Goal: Information Seeking & Learning: Learn about a topic

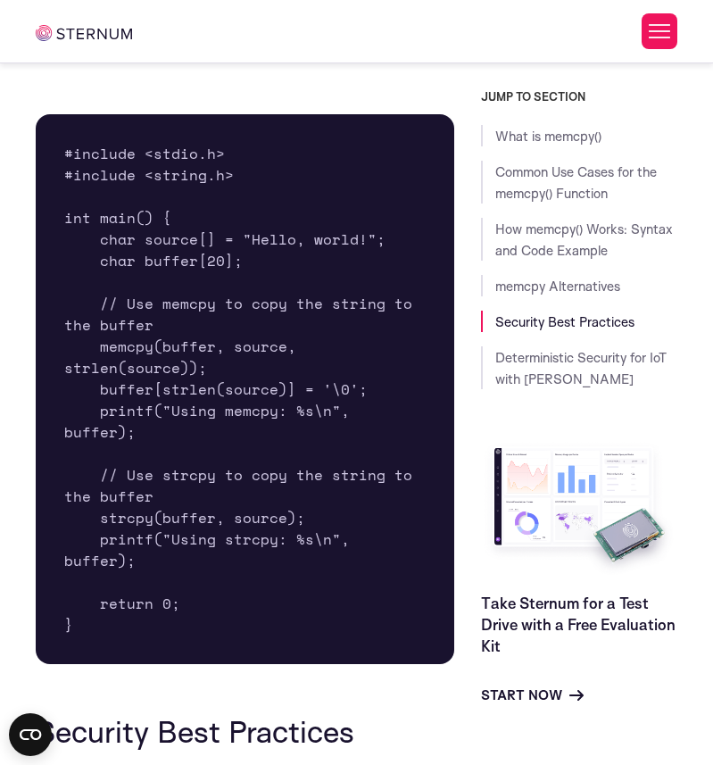
scroll to position [5344, 0]
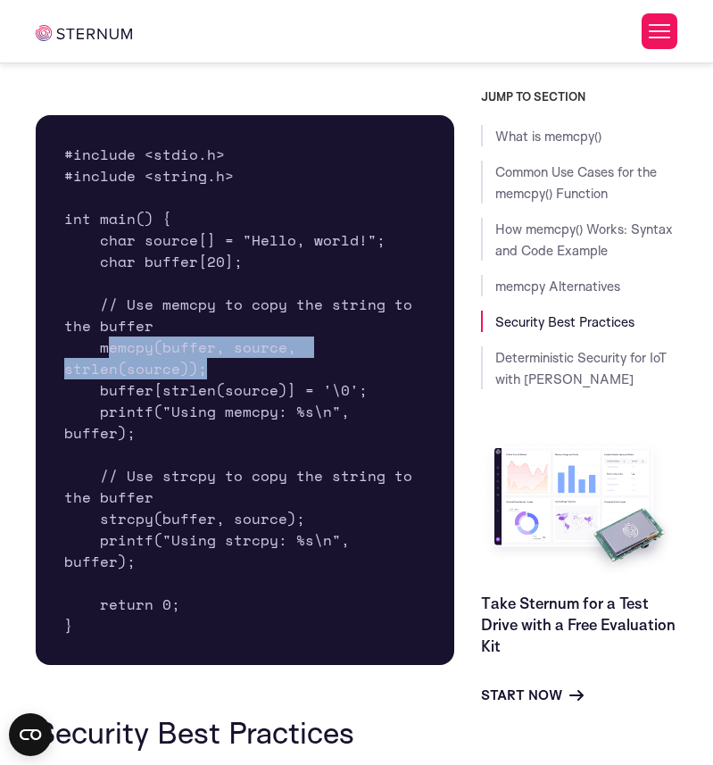
drag, startPoint x: 105, startPoint y: 325, endPoint x: 202, endPoint y: 350, distance: 99.6
click at [202, 350] on pre "#include <stdio.h> #include <string.h> int main() { char source[] = "Hello, wor…" at bounding box center [245, 390] width 418 height 550
click at [203, 349] on pre "#include <stdio.h> #include <string.h> int main() { char source[] = "Hello, wor…" at bounding box center [245, 390] width 418 height 550
drag, startPoint x: 206, startPoint y: 348, endPoint x: 101, endPoint y: 327, distance: 107.3
click at [101, 327] on pre "#include <stdio.h> #include <string.h> int main() { char source[] = "Hello, wor…" at bounding box center [245, 390] width 418 height 550
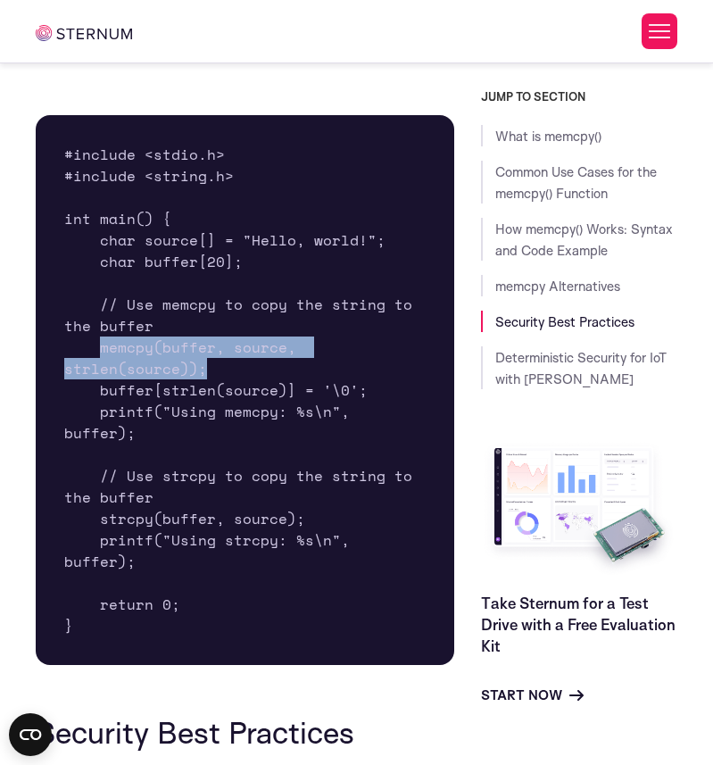
click at [101, 327] on pre "#include <stdio.h> #include <string.h> int main() { char source[] = "Hello, wor…" at bounding box center [245, 390] width 418 height 550
drag, startPoint x: 101, startPoint y: 327, endPoint x: 201, endPoint y: 345, distance: 101.5
click at [201, 345] on pre "#include <stdio.h> #include <string.h> int main() { char source[] = "Hello, wor…" at bounding box center [245, 390] width 418 height 550
click at [202, 345] on pre "#include <stdio.h> #include <string.h> int main() { char source[] = "Hello, wor…" at bounding box center [245, 390] width 418 height 550
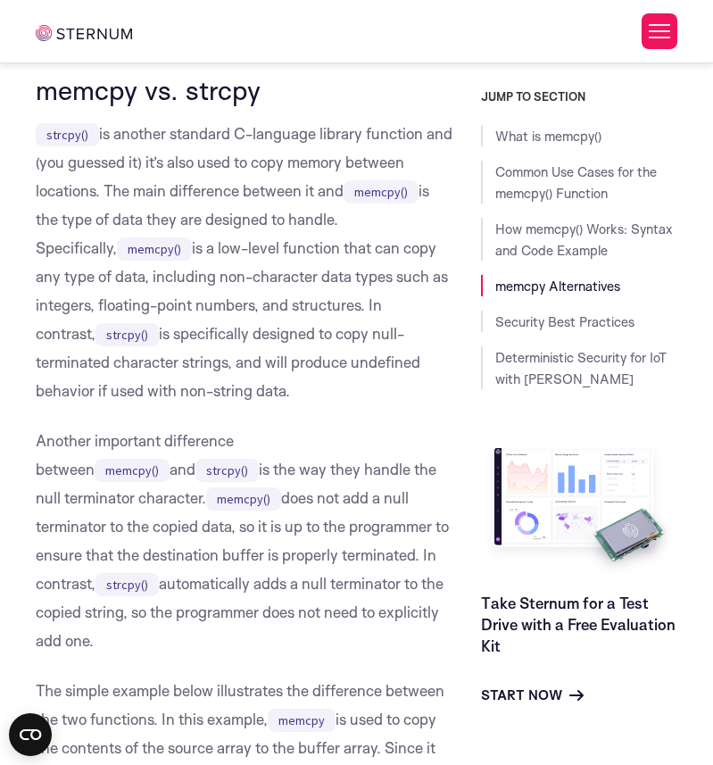
scroll to position [4453, 0]
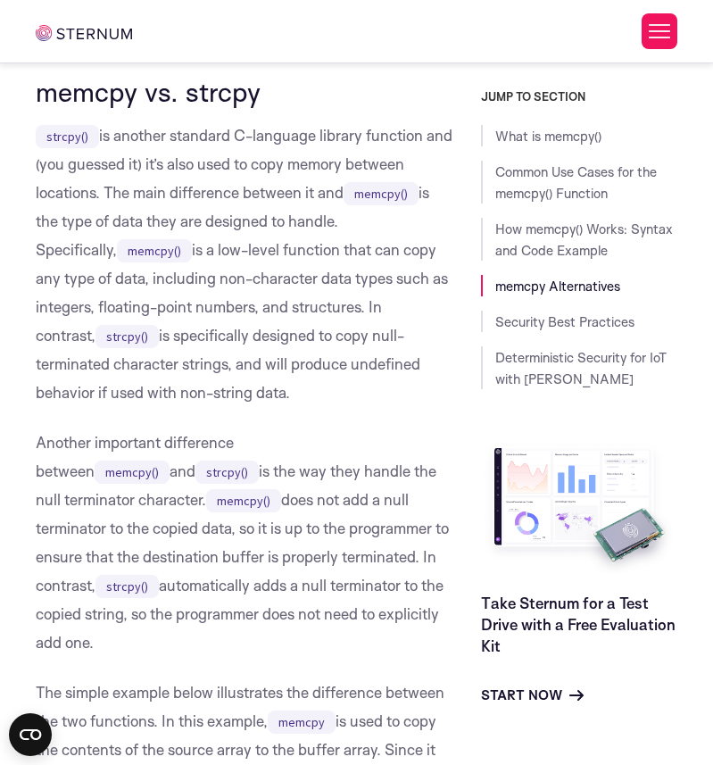
click at [245, 485] on p "Another important difference between memcpy() and strcpy() is the way they hand…" at bounding box center [245, 542] width 418 height 228
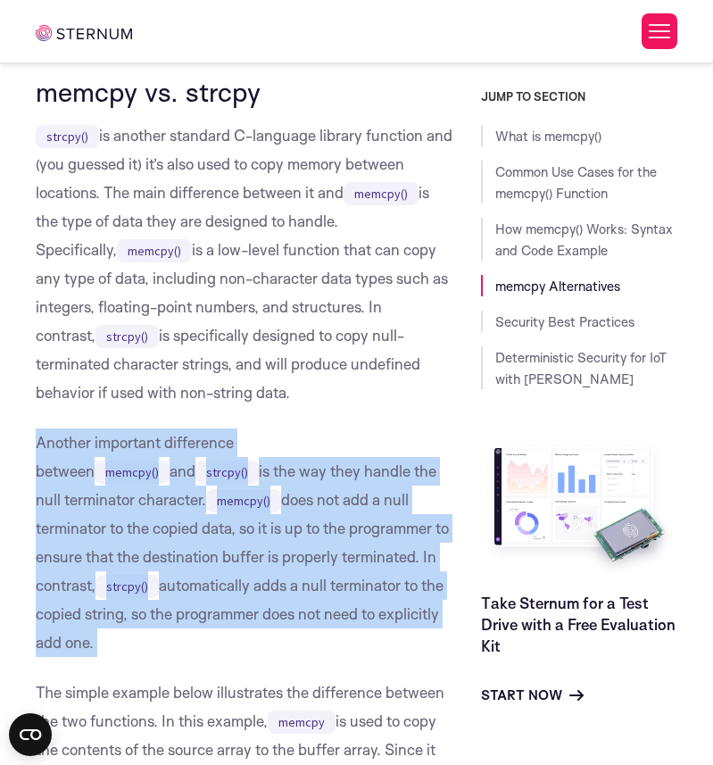
click at [245, 485] on p "Another important difference between memcpy() and strcpy() is the way they hand…" at bounding box center [245, 542] width 418 height 228
click at [262, 485] on p "Another important difference between memcpy() and strcpy() is the way they hand…" at bounding box center [245, 542] width 418 height 228
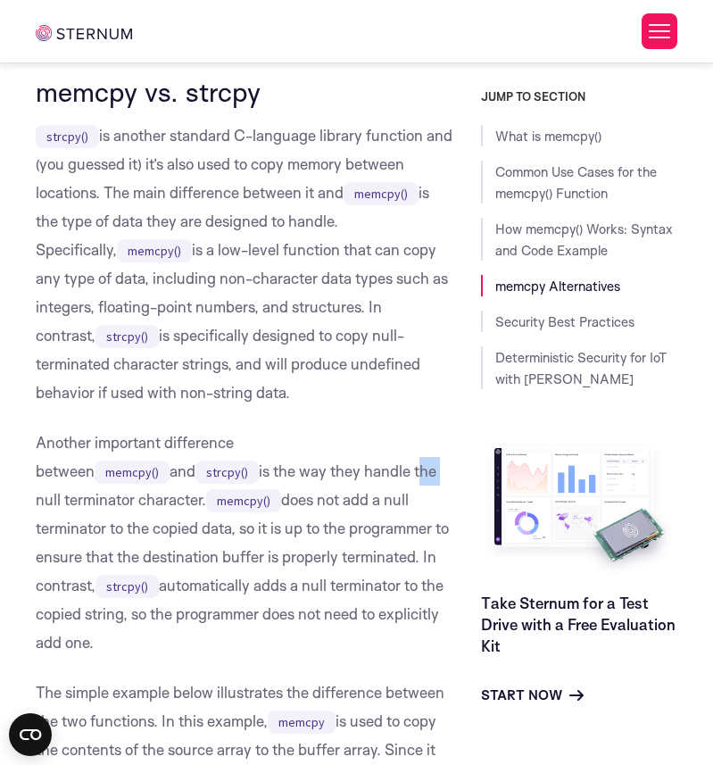
click at [262, 485] on p "Another important difference between memcpy() and strcpy() is the way they hand…" at bounding box center [245, 542] width 418 height 228
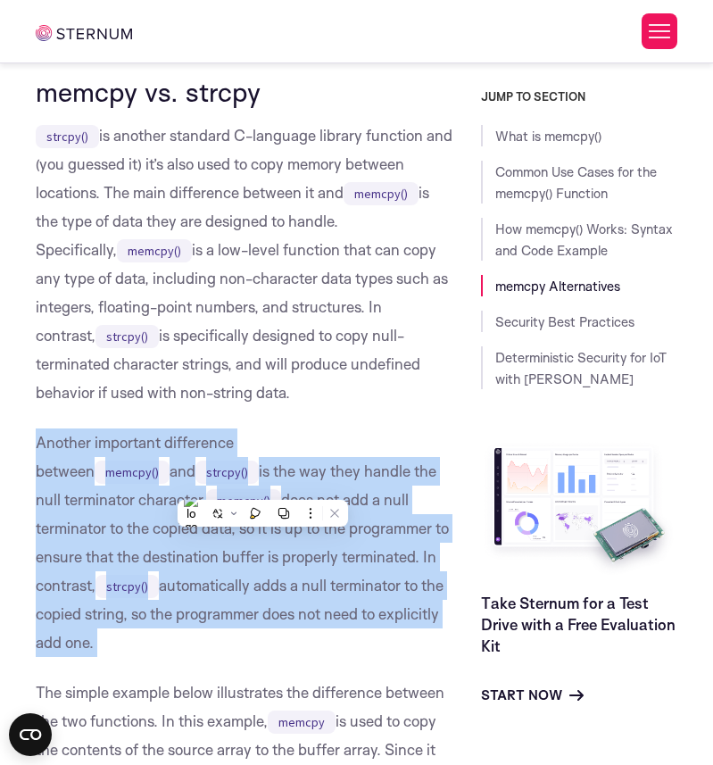
click at [262, 485] on p "Another important difference between memcpy() and strcpy() is the way they hand…" at bounding box center [245, 542] width 418 height 228
click at [270, 485] on p "Another important difference between memcpy() and strcpy() is the way they hand…" at bounding box center [245, 542] width 418 height 228
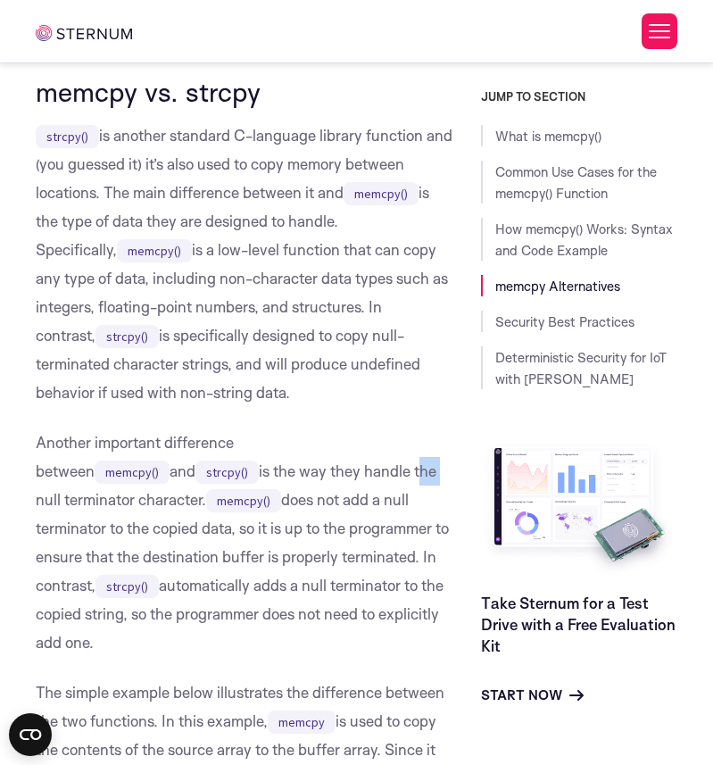
click at [270, 485] on p "Another important difference between memcpy() and strcpy() is the way they hand…" at bounding box center [245, 542] width 418 height 228
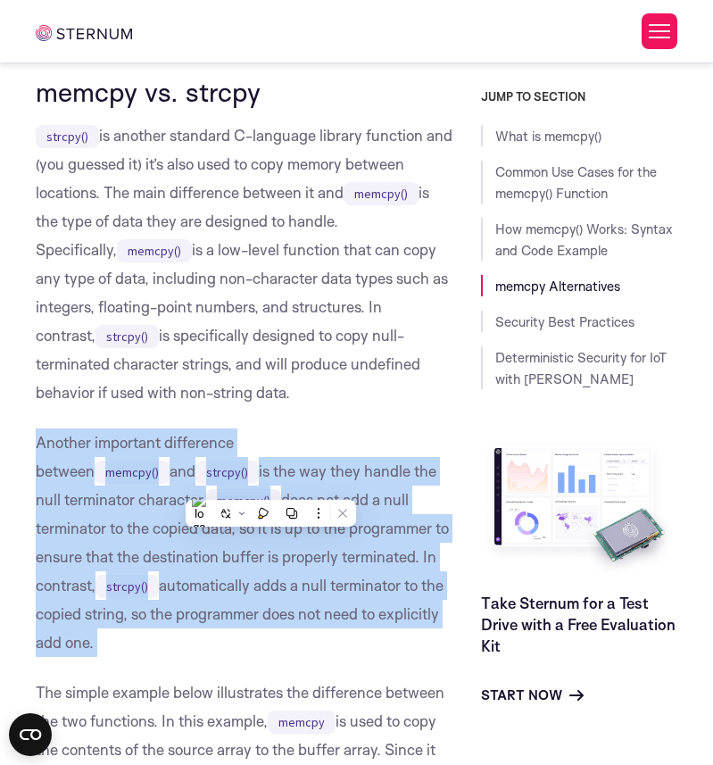
click at [270, 485] on p "Another important difference between memcpy() and strcpy() is the way they hand…" at bounding box center [245, 542] width 418 height 228
click at [278, 485] on p "Another important difference between memcpy() and strcpy() is the way they hand…" at bounding box center [245, 542] width 418 height 228
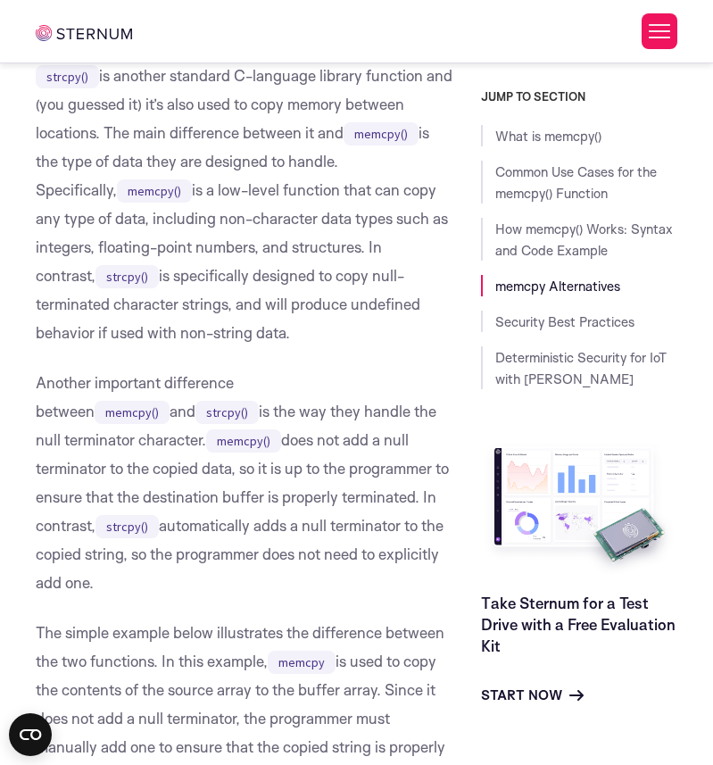
scroll to position [4520, 0]
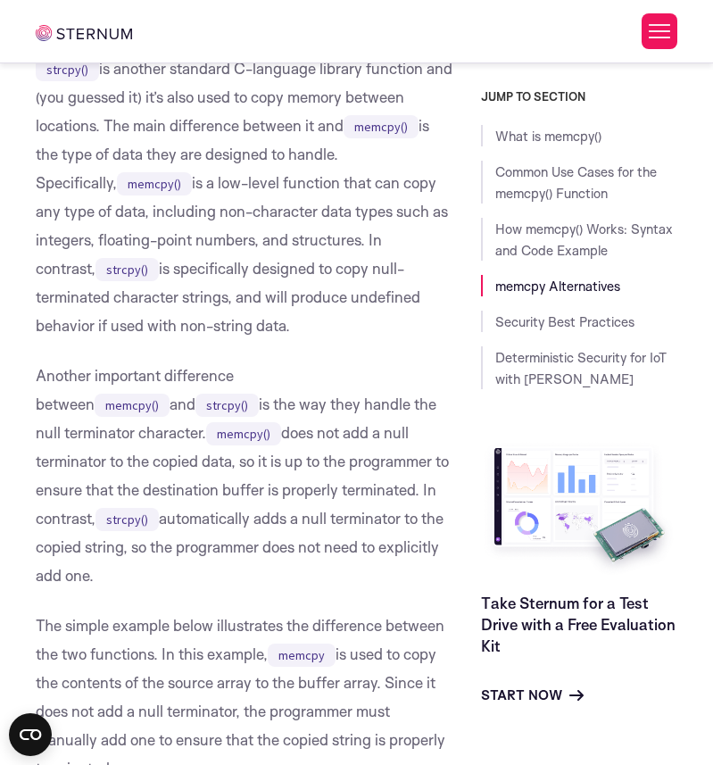
click at [213, 218] on p "strcpy() is another standard C-language library function and (you guessed it) i…" at bounding box center [245, 197] width 418 height 286
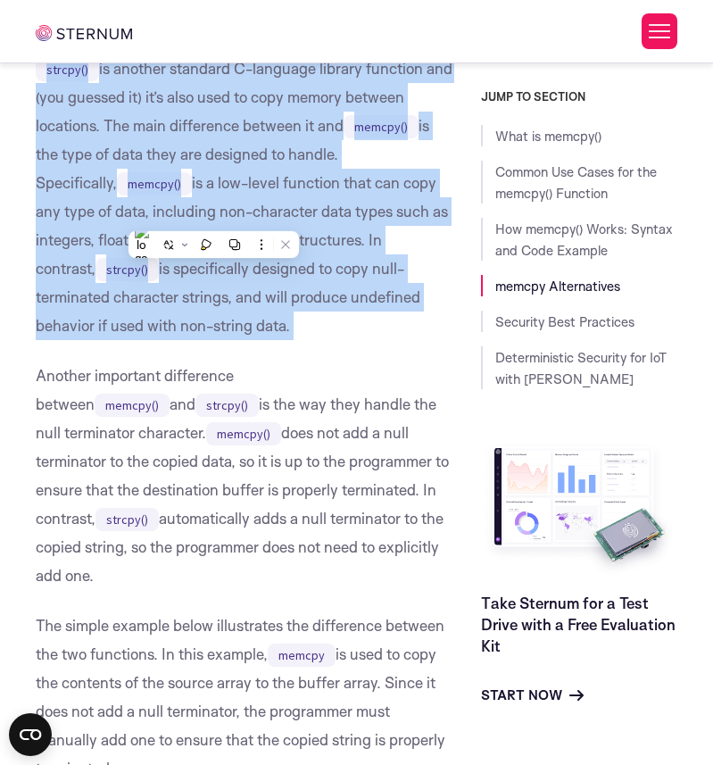
click at [213, 218] on p "strcpy() is another standard C-language library function and (you guessed it) i…" at bounding box center [245, 197] width 418 height 286
click at [228, 219] on p "strcpy() is another standard C-language library function and (you guessed it) i…" at bounding box center [245, 197] width 418 height 286
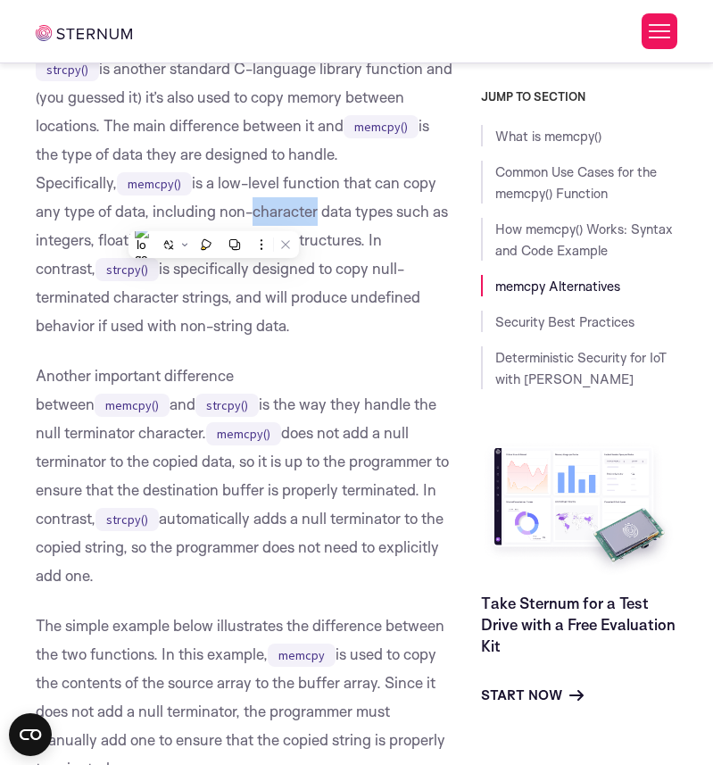
click at [228, 219] on p "strcpy() is another standard C-language library function and (you guessed it) i…" at bounding box center [245, 197] width 418 height 286
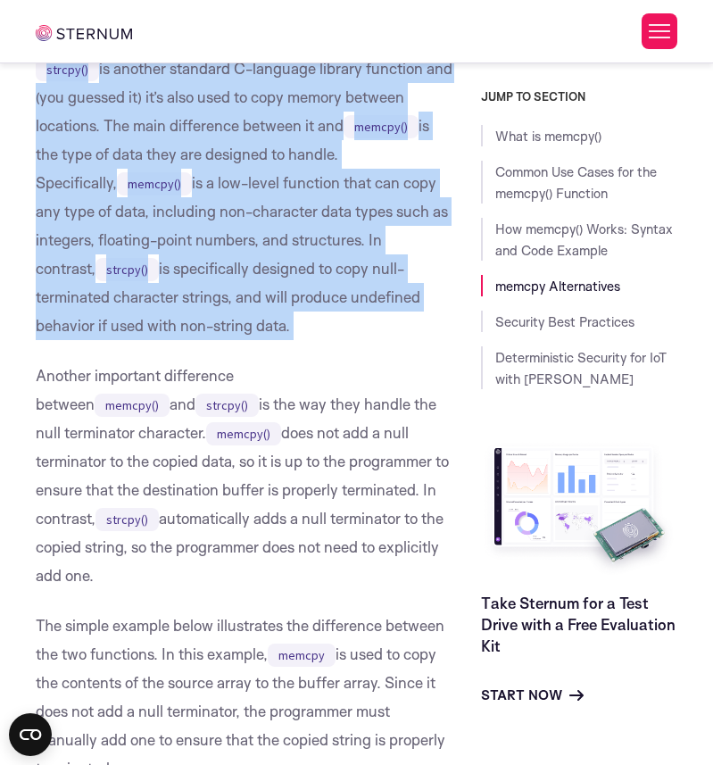
click at [228, 219] on p "strcpy() is another standard C-language library function and (you guessed it) i…" at bounding box center [245, 197] width 418 height 286
click at [240, 219] on p "strcpy() is another standard C-language library function and (you guessed it) i…" at bounding box center [245, 197] width 418 height 286
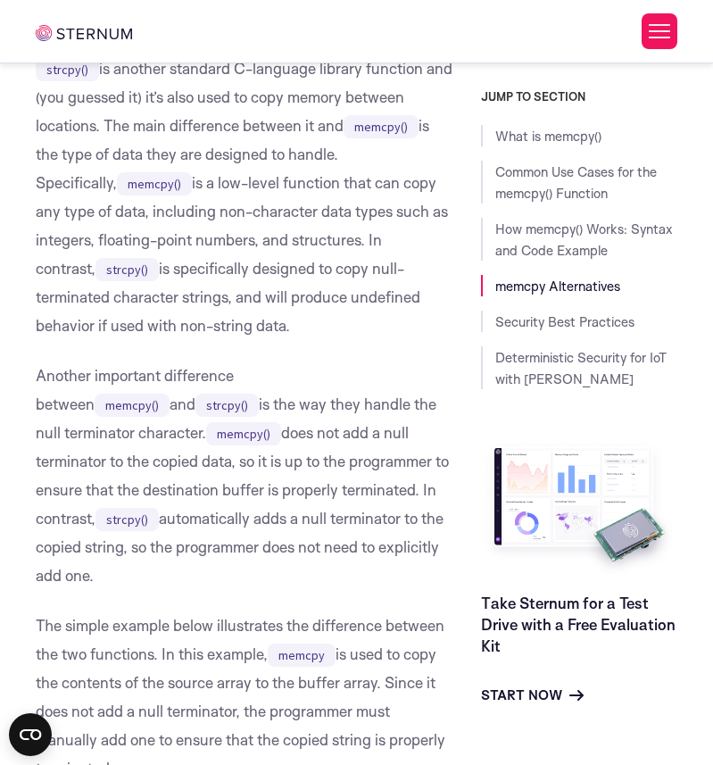
click at [237, 269] on p "strcpy() is another standard C-language library function and (you guessed it) i…" at bounding box center [245, 197] width 418 height 286
click at [258, 269] on p "strcpy() is another standard C-language library function and (you guessed it) i…" at bounding box center [245, 197] width 418 height 286
click at [275, 269] on p "strcpy() is another standard C-language library function and (you guessed it) i…" at bounding box center [245, 197] width 418 height 286
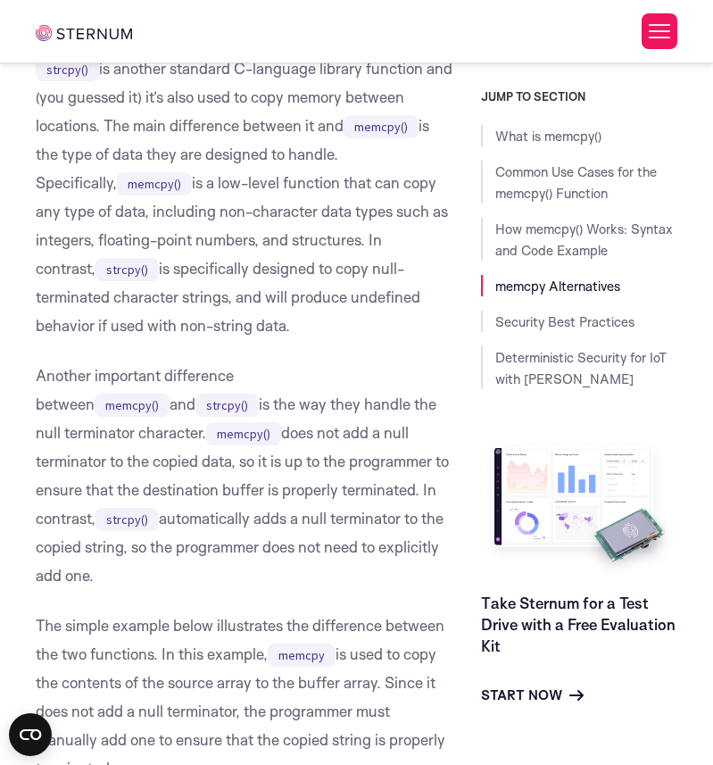
click at [297, 269] on p "strcpy() is another standard C-language library function and (you guessed it) i…" at bounding box center [245, 197] width 418 height 286
click at [311, 269] on p "strcpy() is another standard C-language library function and (you guessed it) i…" at bounding box center [245, 197] width 418 height 286
click at [326, 269] on p "strcpy() is another standard C-language library function and (you guessed it) i…" at bounding box center [245, 197] width 418 height 286
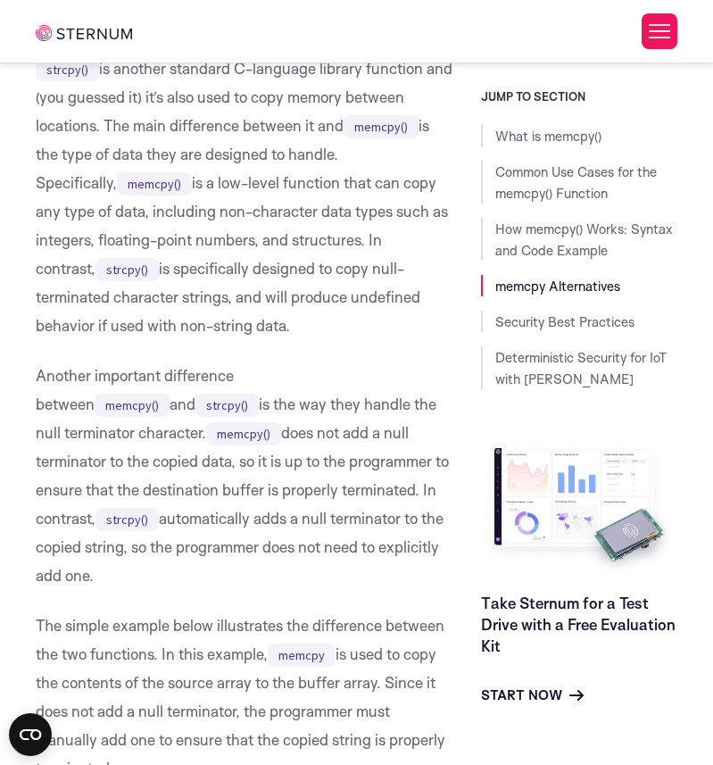
click at [304, 307] on p "strcpy() is another standard C-language library function and (you guessed it) i…" at bounding box center [245, 197] width 418 height 286
click at [316, 307] on p "strcpy() is another standard C-language library function and (you guessed it) i…" at bounding box center [245, 197] width 418 height 286
click at [324, 307] on p "strcpy() is another standard C-language library function and (you guessed it) i…" at bounding box center [245, 197] width 418 height 286
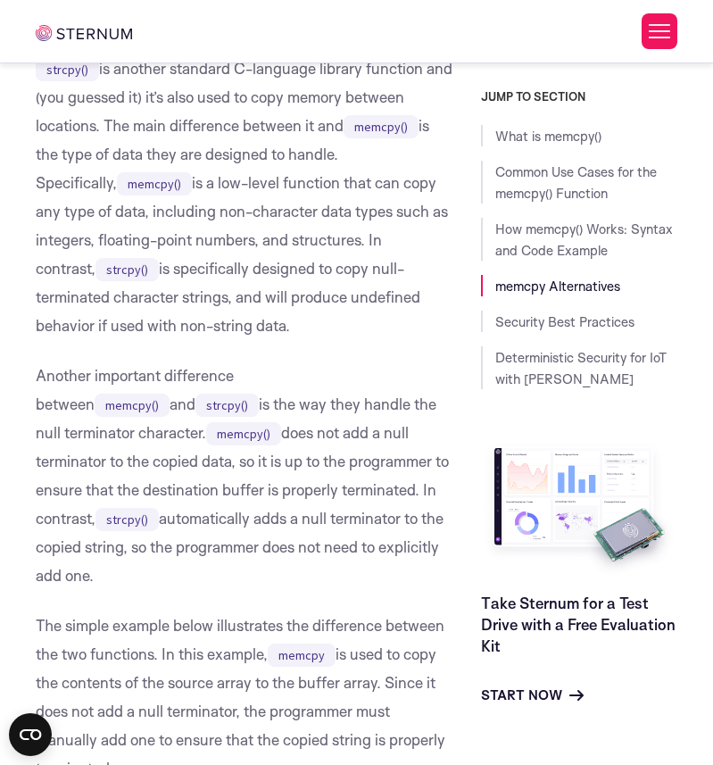
click at [347, 310] on p "strcpy() is another standard C-language library function and (you guessed it) i…" at bounding box center [245, 197] width 418 height 286
click at [363, 310] on p "strcpy() is another standard C-language library function and (you guessed it) i…" at bounding box center [245, 197] width 418 height 286
click at [332, 310] on p "strcpy() is another standard C-language library function and (you guessed it) i…" at bounding box center [245, 197] width 418 height 286
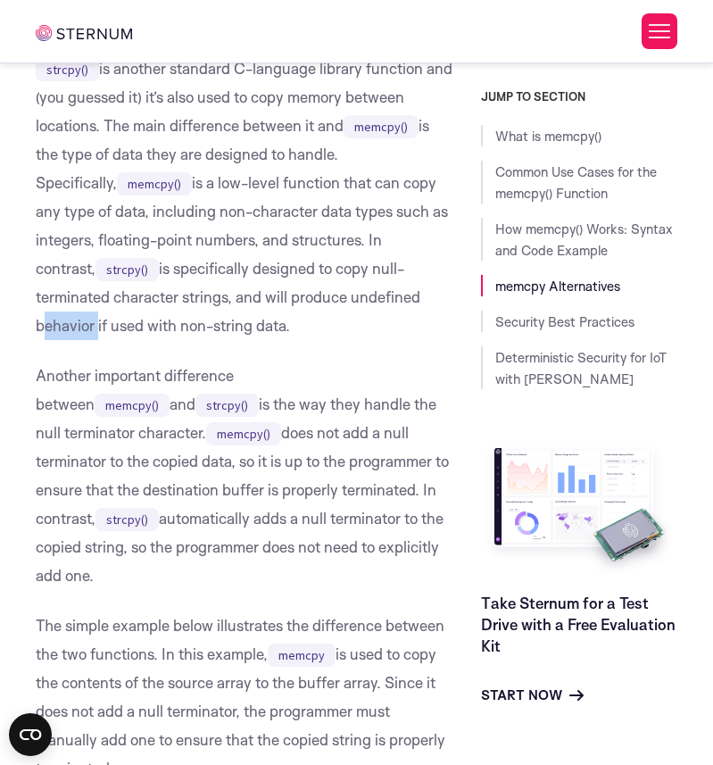
click at [332, 310] on p "strcpy() is another standard C-language library function and (you guessed it) i…" at bounding box center [245, 197] width 418 height 286
click at [341, 310] on p "strcpy() is another standard C-language library function and (you guessed it) i…" at bounding box center [245, 197] width 418 height 286
click at [356, 310] on p "strcpy() is another standard C-language library function and (you guessed it) i…" at bounding box center [245, 197] width 418 height 286
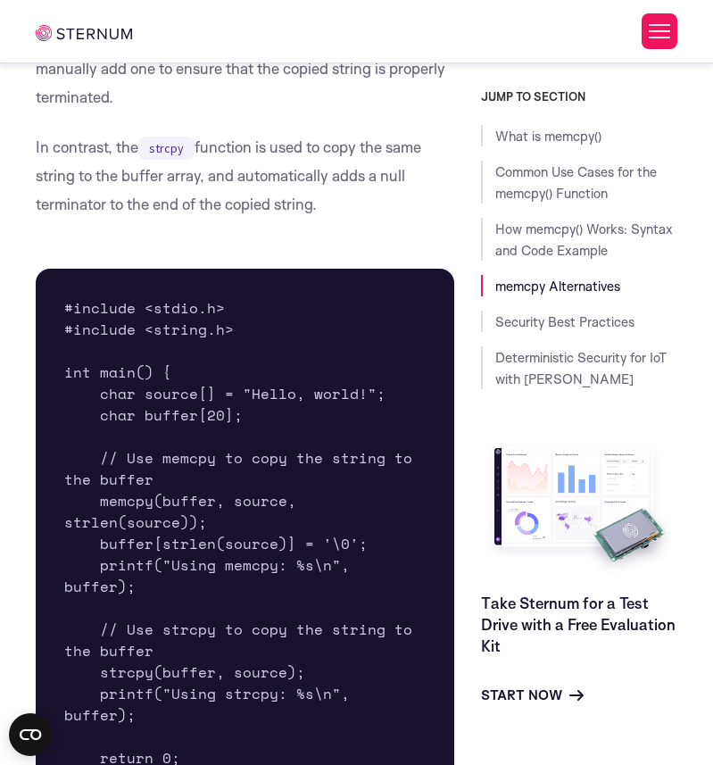
scroll to position [5185, 0]
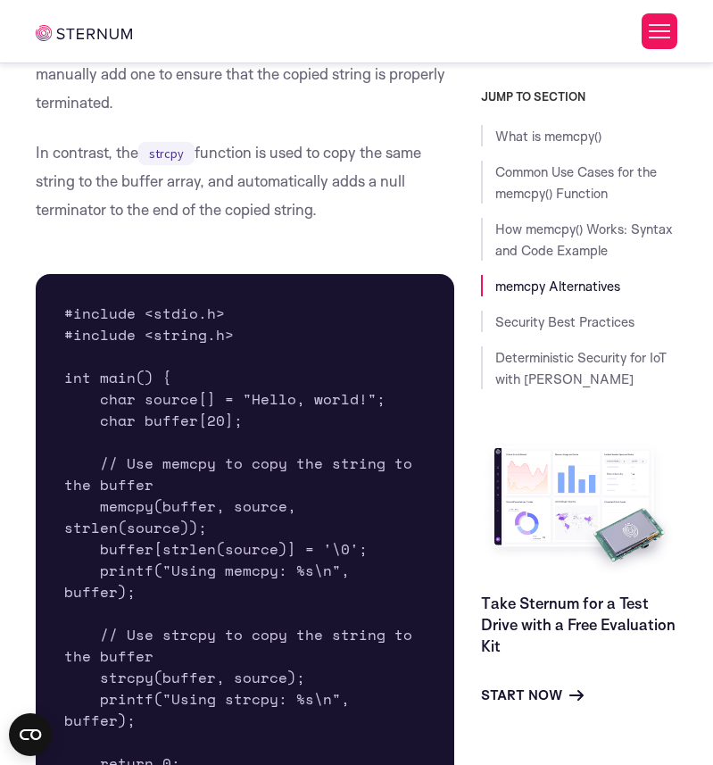
click at [289, 443] on pre "#include <stdio.h> #include <string.h> int main() { char source[] = "Hello, wor…" at bounding box center [245, 549] width 418 height 550
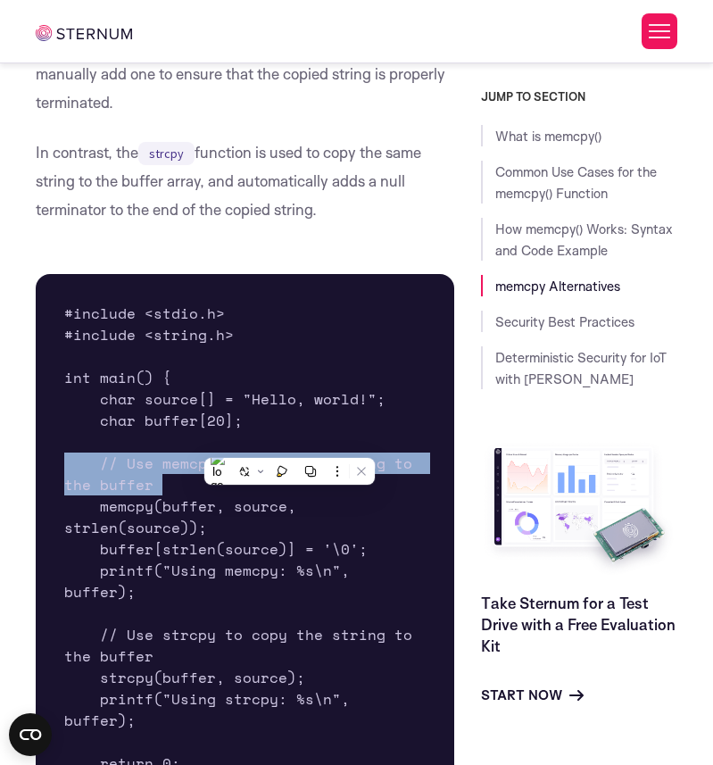
click at [289, 443] on pre "#include <stdio.h> #include <string.h> int main() { char source[] = "Hello, wor…" at bounding box center [245, 549] width 418 height 550
click at [310, 443] on pre "#include <stdio.h> #include <string.h> int main() { char source[] = "Hello, wor…" at bounding box center [245, 549] width 418 height 550
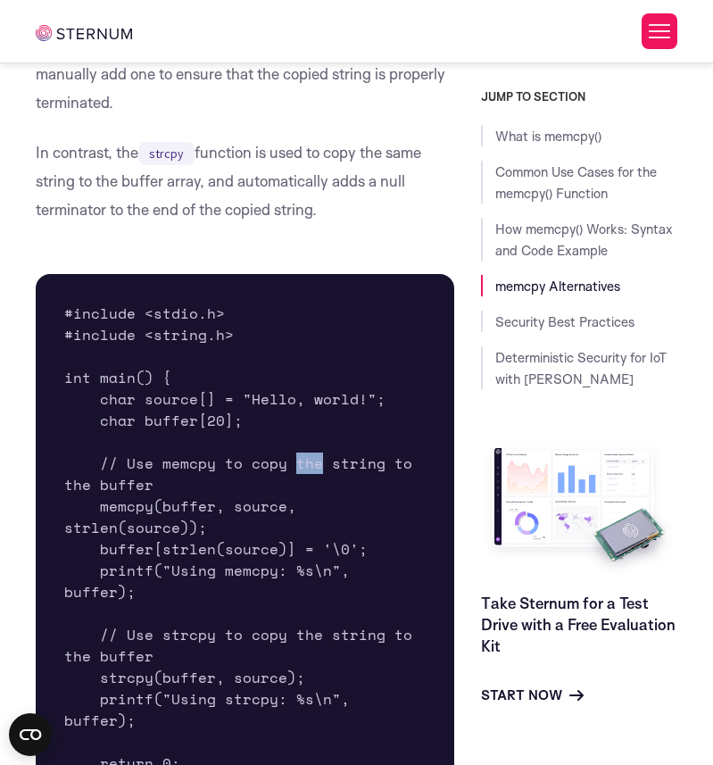
click at [310, 443] on pre "#include <stdio.h> #include <string.h> int main() { char source[] = "Hello, wor…" at bounding box center [245, 549] width 418 height 550
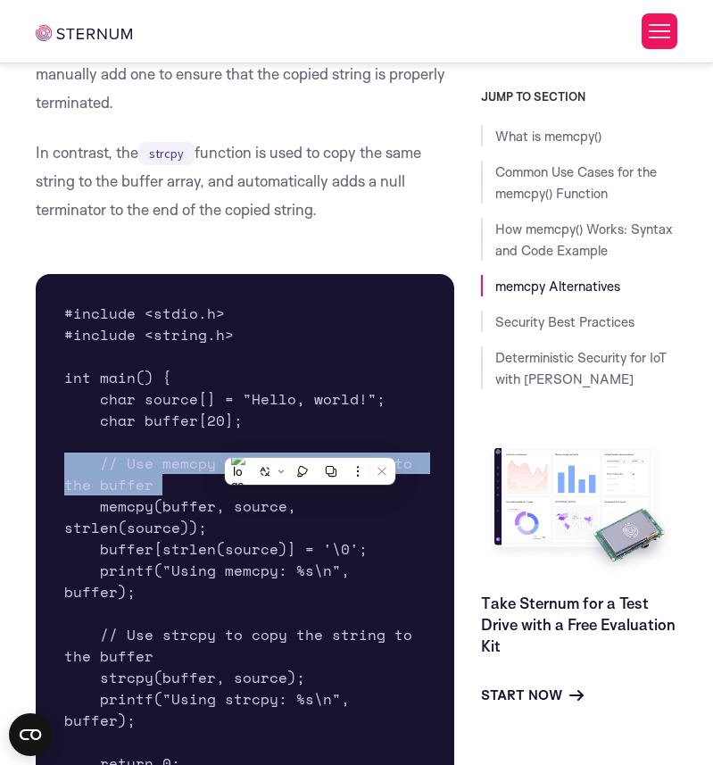
click at [310, 443] on pre "#include <stdio.h> #include <string.h> int main() { char source[] = "Hello, wor…" at bounding box center [245, 549] width 418 height 550
click at [327, 443] on pre "#include <stdio.h> #include <string.h> int main() { char source[] = "Hello, wor…" at bounding box center [245, 549] width 418 height 550
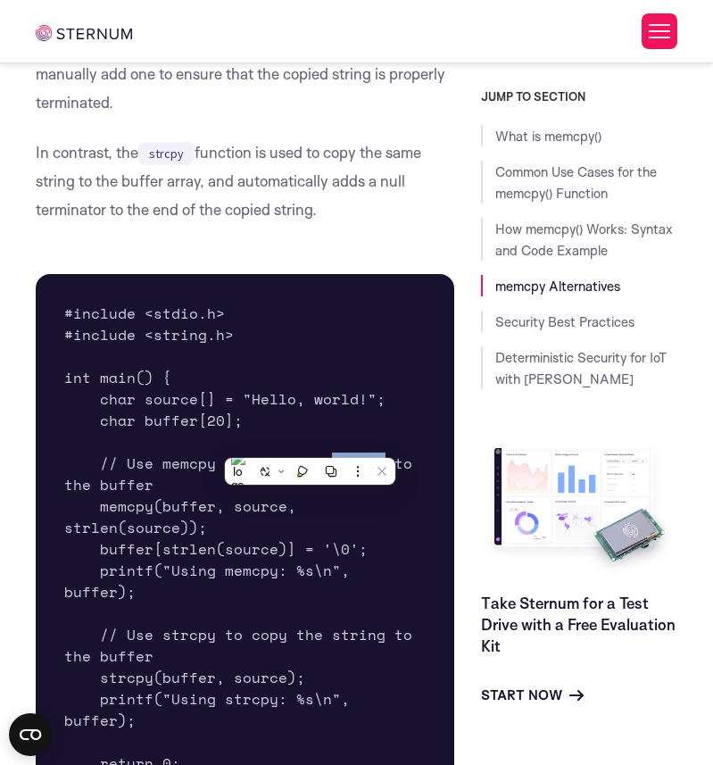
click at [327, 443] on pre "#include <stdio.h> #include <string.h> int main() { char source[] = "Hello, wor…" at bounding box center [245, 549] width 418 height 550
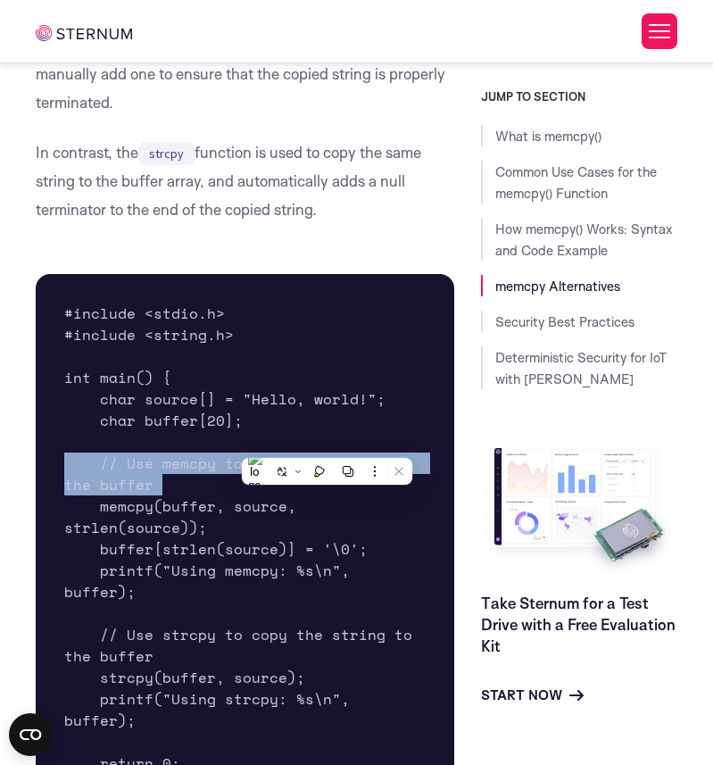
click at [327, 443] on pre "#include <stdio.h> #include <string.h> int main() { char source[] = "Hello, wor…" at bounding box center [245, 549] width 418 height 550
click at [340, 443] on pre "#include <stdio.h> #include <string.h> int main() { char source[] = "Hello, wor…" at bounding box center [245, 549] width 418 height 550
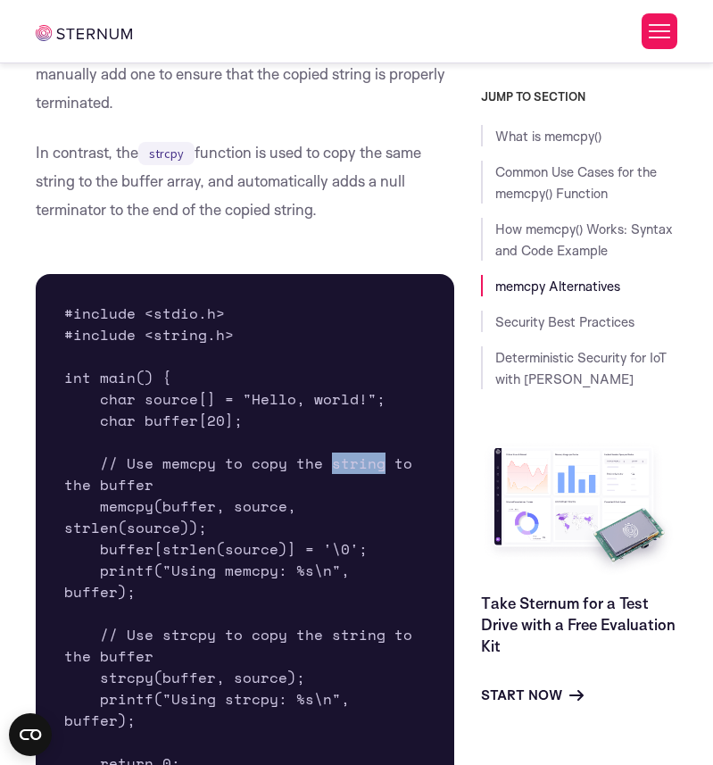
click at [340, 443] on pre "#include <stdio.h> #include <string.h> int main() { char source[] = "Hello, wor…" at bounding box center [245, 549] width 418 height 550
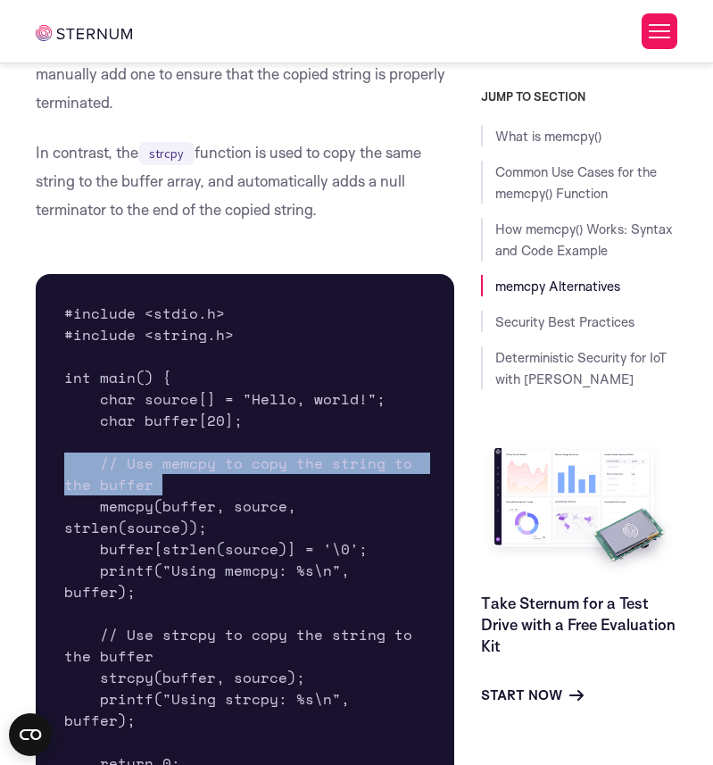
click at [340, 443] on pre "#include <stdio.h> #include <string.h> int main() { char source[] = "Hello, wor…" at bounding box center [245, 549] width 418 height 550
click at [351, 443] on pre "#include <stdio.h> #include <string.h> int main() { char source[] = "Hello, wor…" at bounding box center [245, 549] width 418 height 550
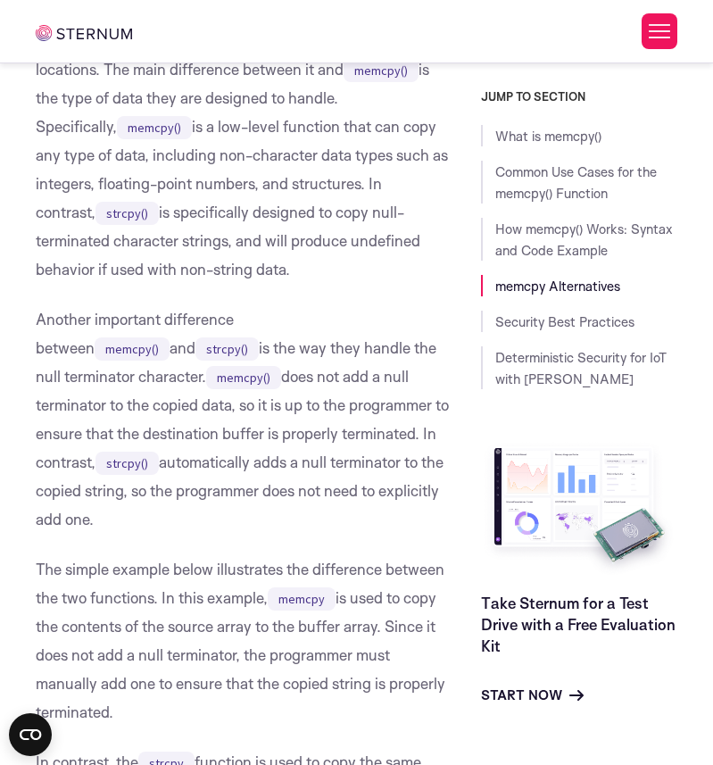
scroll to position [4583, 0]
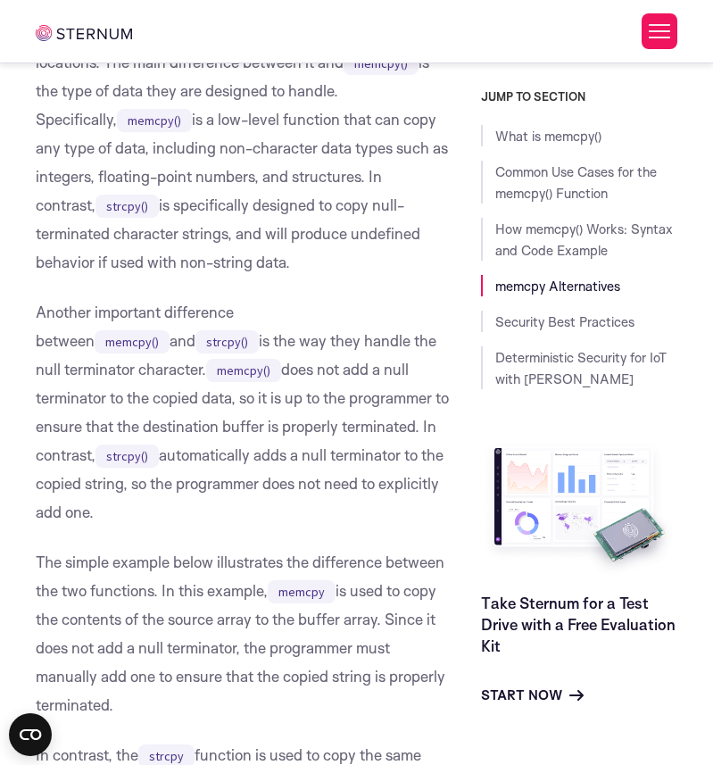
click at [308, 216] on p "strcpy() is another standard C-language library function and (you guessed it) i…" at bounding box center [245, 134] width 418 height 286
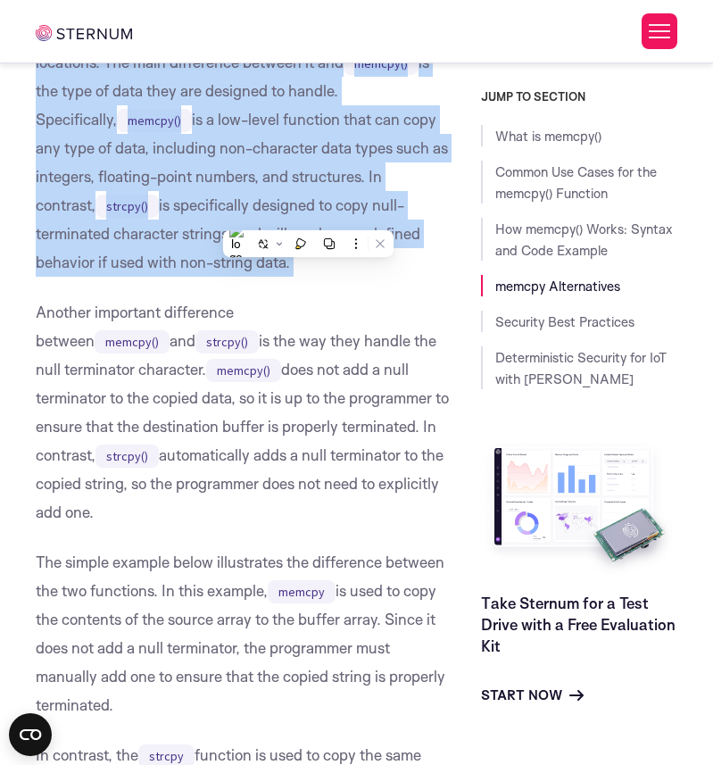
click at [308, 216] on p "strcpy() is another standard C-language library function and (you guessed it) i…" at bounding box center [245, 134] width 418 height 286
click at [319, 216] on p "strcpy() is another standard C-language library function and (you guessed it) i…" at bounding box center [245, 134] width 418 height 286
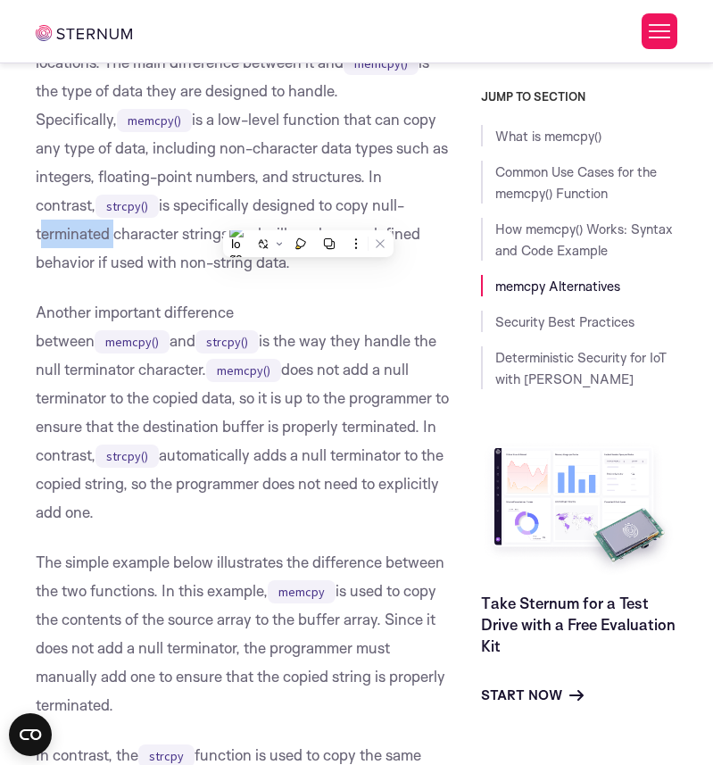
click at [319, 216] on p "strcpy() is another standard C-language library function and (you guessed it) i…" at bounding box center [245, 134] width 418 height 286
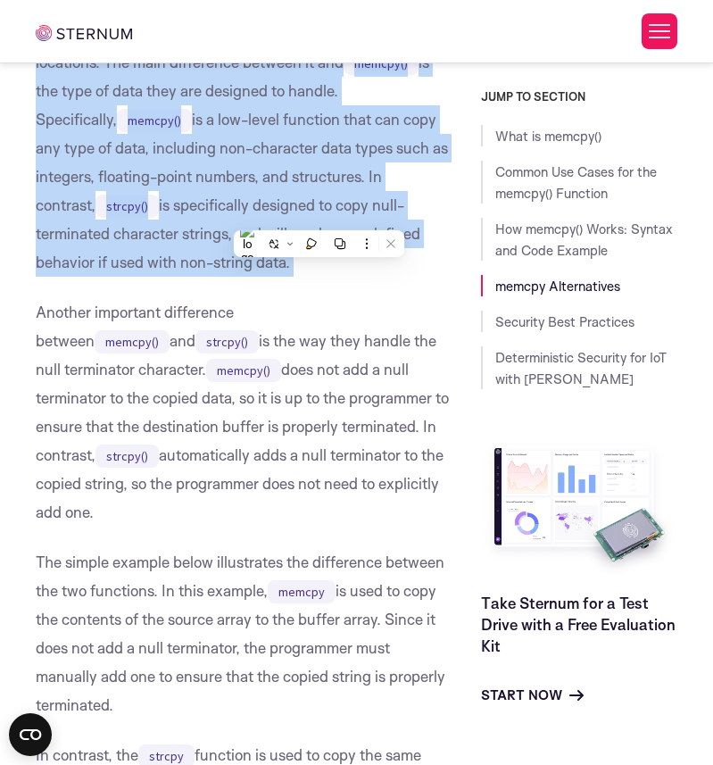
click at [319, 216] on p "strcpy() is another standard C-language library function and (you guessed it) i…" at bounding box center [245, 134] width 418 height 286
click at [328, 216] on p "strcpy() is another standard C-language library function and (you guessed it) i…" at bounding box center [245, 134] width 418 height 286
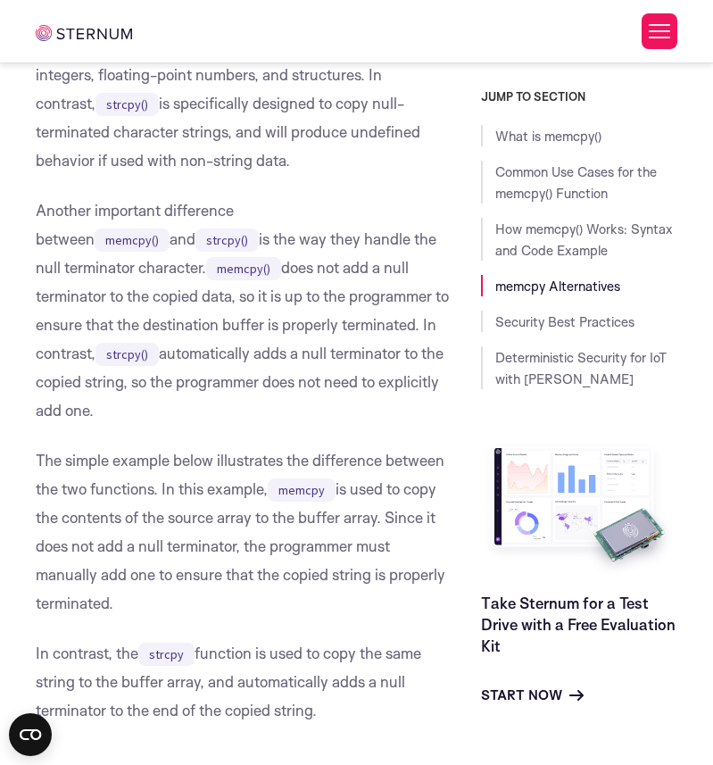
scroll to position [4720, 0]
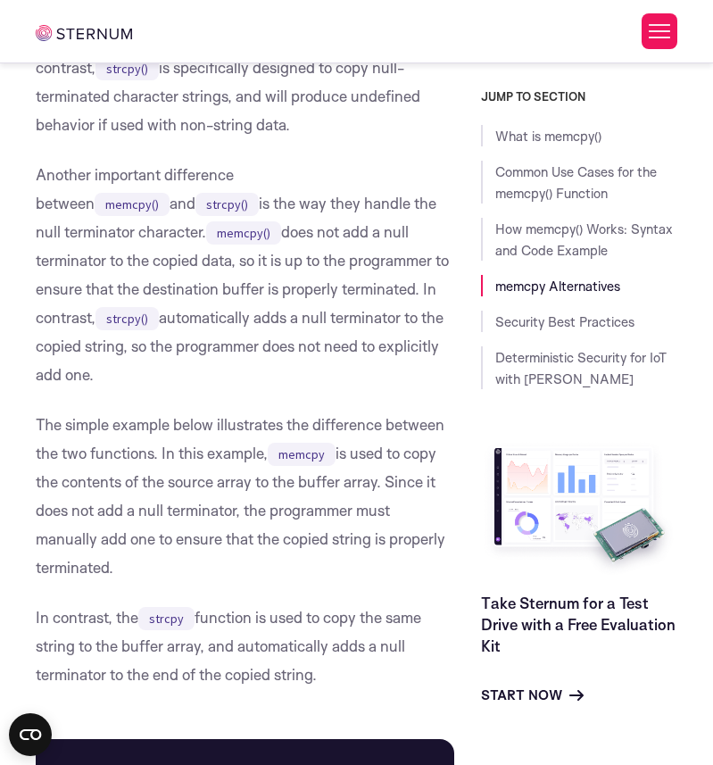
click at [283, 221] on p "Another important difference between memcpy() and strcpy() is the way they hand…" at bounding box center [245, 275] width 418 height 228
click at [294, 211] on div "Highlight" at bounding box center [276, 220] width 59 height 27
click at [323, 201] on p "Another important difference between memcpy() and strcpy() is the way they hand…" at bounding box center [245, 275] width 418 height 228
click at [285, 270] on p "Another important difference between memcpy() and strcpy() is the way they hand…" at bounding box center [245, 275] width 418 height 228
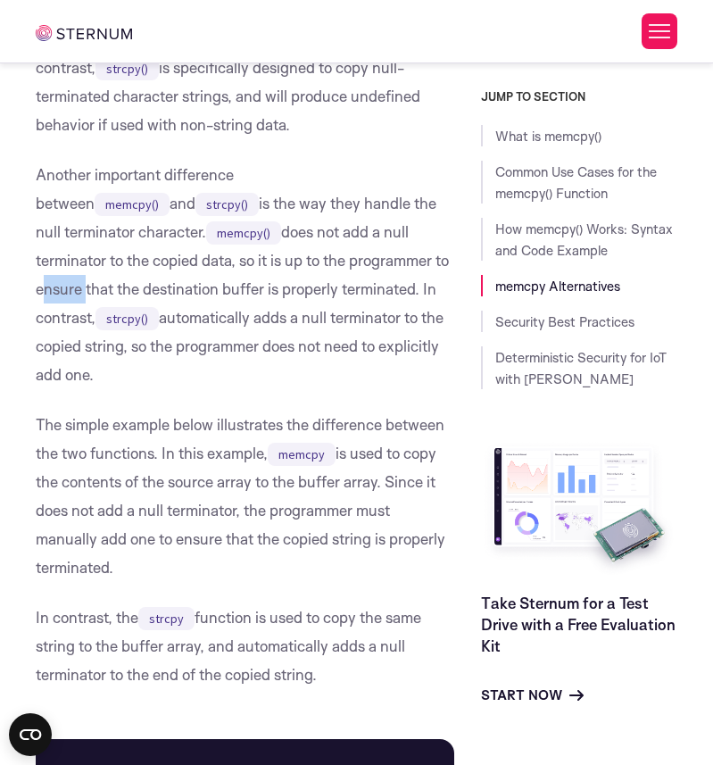
click at [285, 270] on p "Another important difference between memcpy() and strcpy() is the way they hand…" at bounding box center [245, 275] width 418 height 228
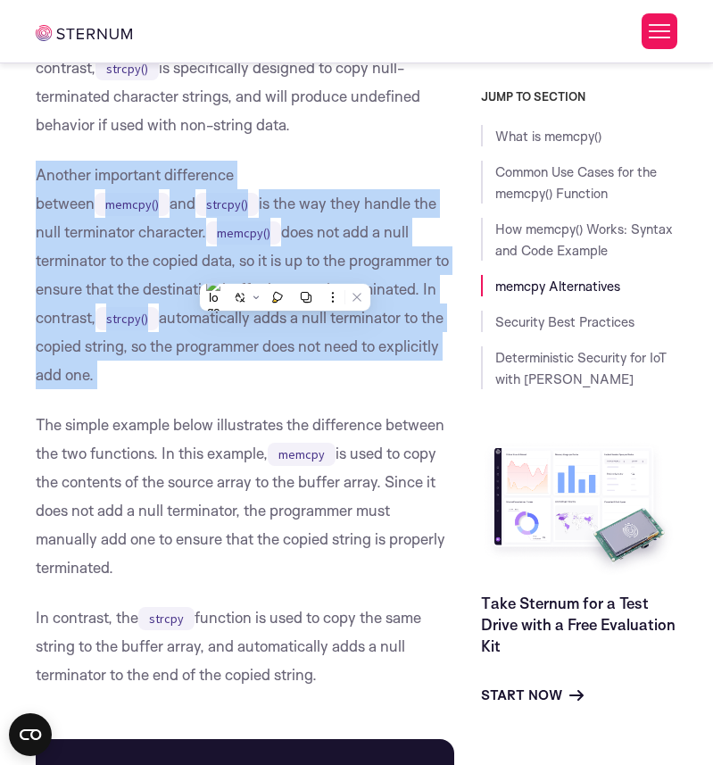
click at [285, 270] on p "Another important difference between memcpy() and strcpy() is the way they hand…" at bounding box center [245, 275] width 418 height 228
click at [299, 270] on p "Another important difference between memcpy() and strcpy() is the way they hand…" at bounding box center [245, 275] width 418 height 228
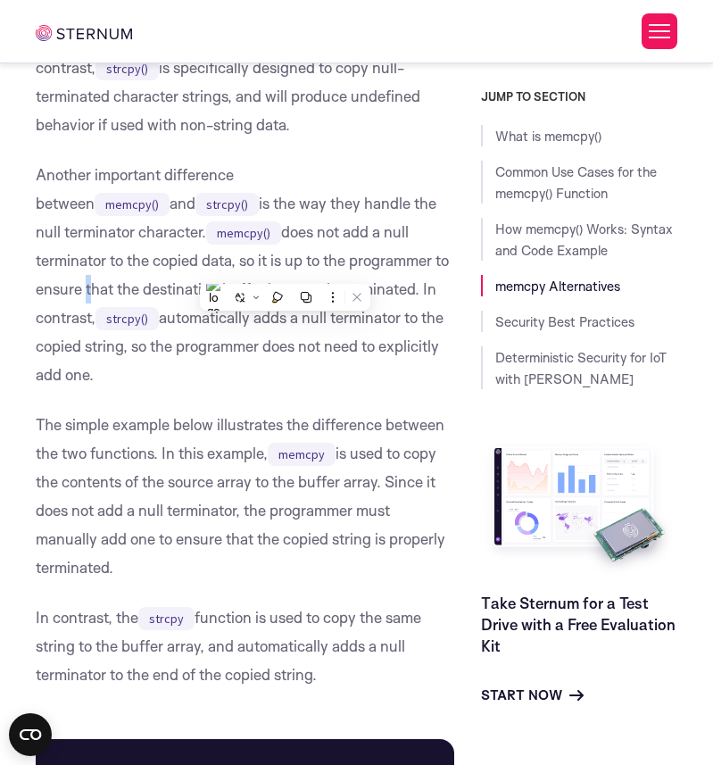
click at [299, 270] on p "Another important difference between memcpy() and strcpy() is the way they hand…" at bounding box center [245, 275] width 418 height 228
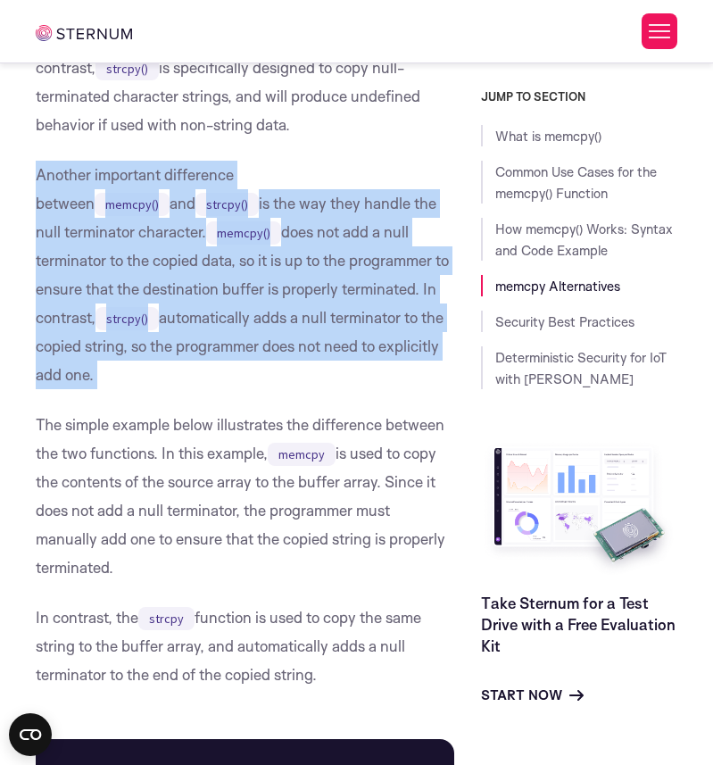
click at [299, 270] on p "Another important difference between memcpy() and strcpy() is the way they hand…" at bounding box center [245, 275] width 418 height 228
click at [312, 270] on p "Another important difference between memcpy() and strcpy() is the way they hand…" at bounding box center [245, 275] width 418 height 228
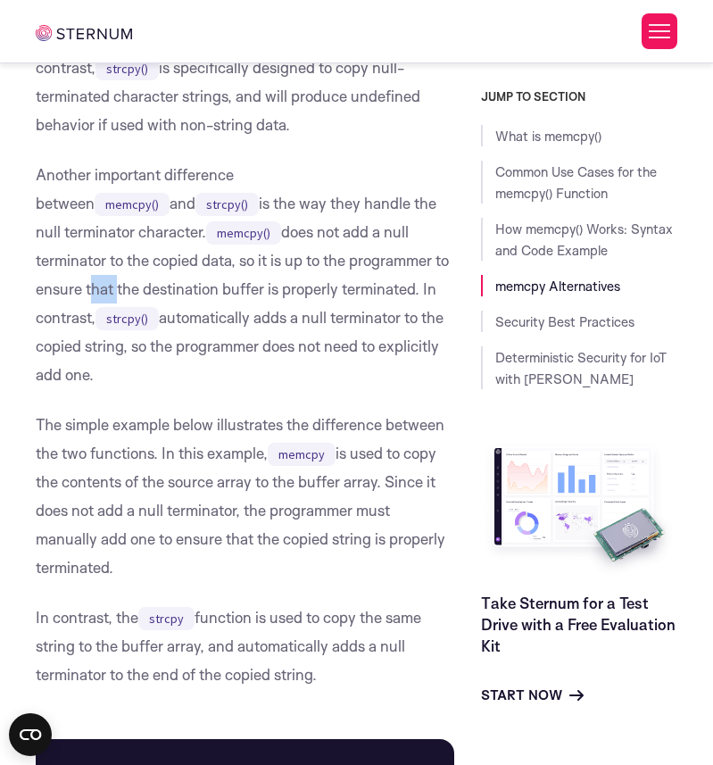
click at [312, 270] on p "Another important difference between memcpy() and strcpy() is the way they hand…" at bounding box center [245, 275] width 418 height 228
click at [329, 270] on p "Another important difference between memcpy() and strcpy() is the way they hand…" at bounding box center [245, 275] width 418 height 228
click at [284, 301] on p "Another important difference between memcpy() and strcpy() is the way they hand…" at bounding box center [245, 275] width 418 height 228
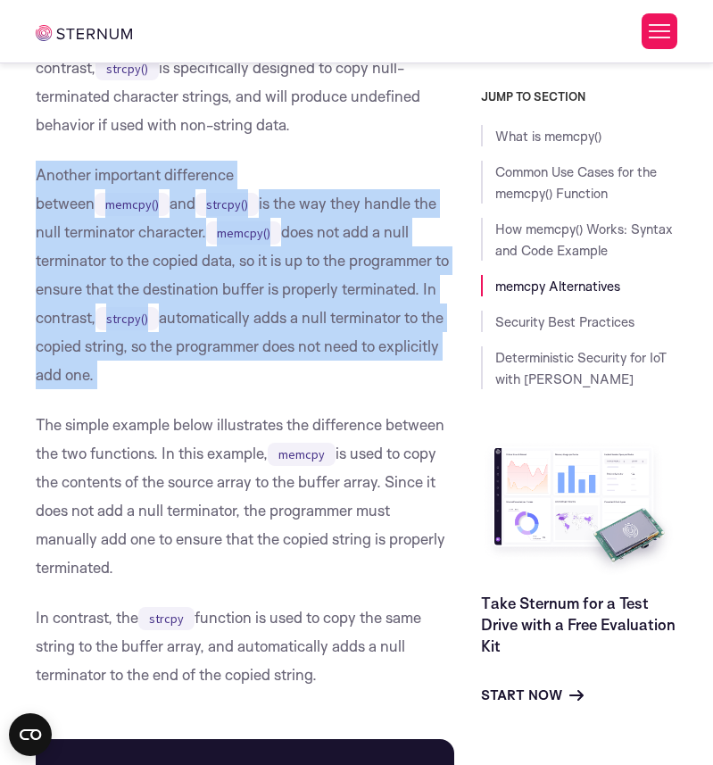
click at [284, 301] on p "Another important difference between memcpy() and strcpy() is the way they hand…" at bounding box center [245, 275] width 418 height 228
click at [290, 301] on p "Another important difference between memcpy() and strcpy() is the way they hand…" at bounding box center [245, 275] width 418 height 228
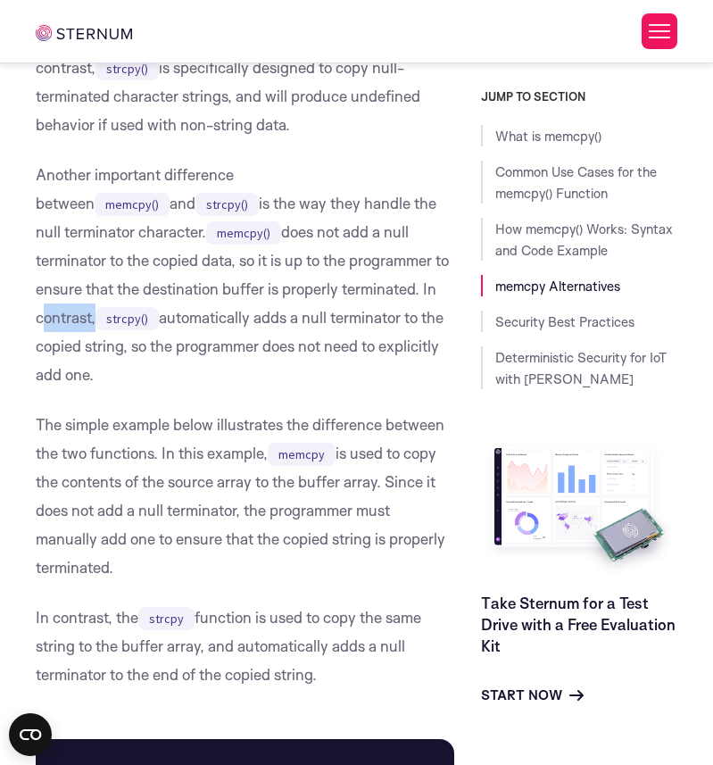
click at [290, 301] on p "Another important difference between memcpy() and strcpy() is the way they hand…" at bounding box center [245, 275] width 418 height 228
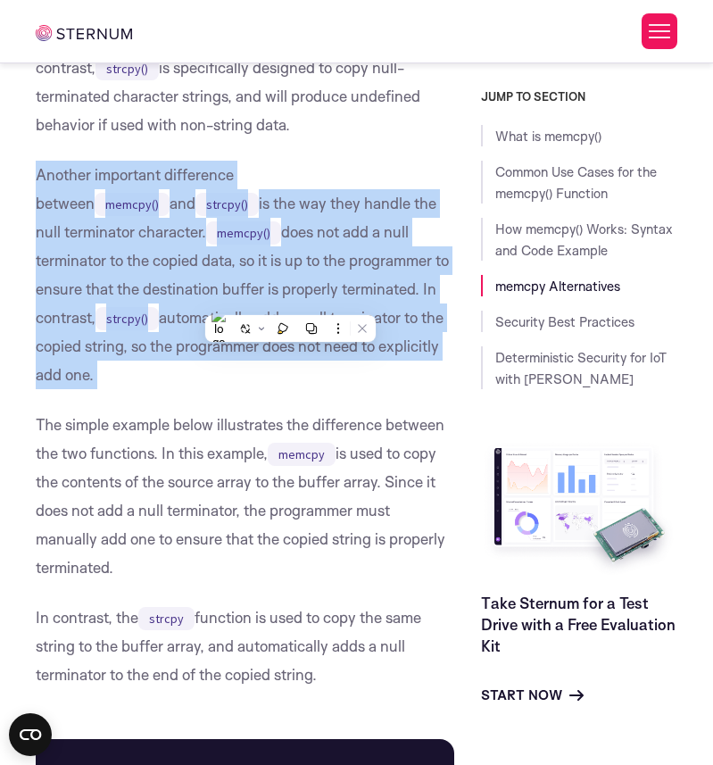
click at [290, 301] on p "Another important difference between memcpy() and strcpy() is the way they hand…" at bounding box center [245, 275] width 418 height 228
click at [277, 301] on p "Another important difference between memcpy() and strcpy() is the way they hand…" at bounding box center [245, 275] width 418 height 228
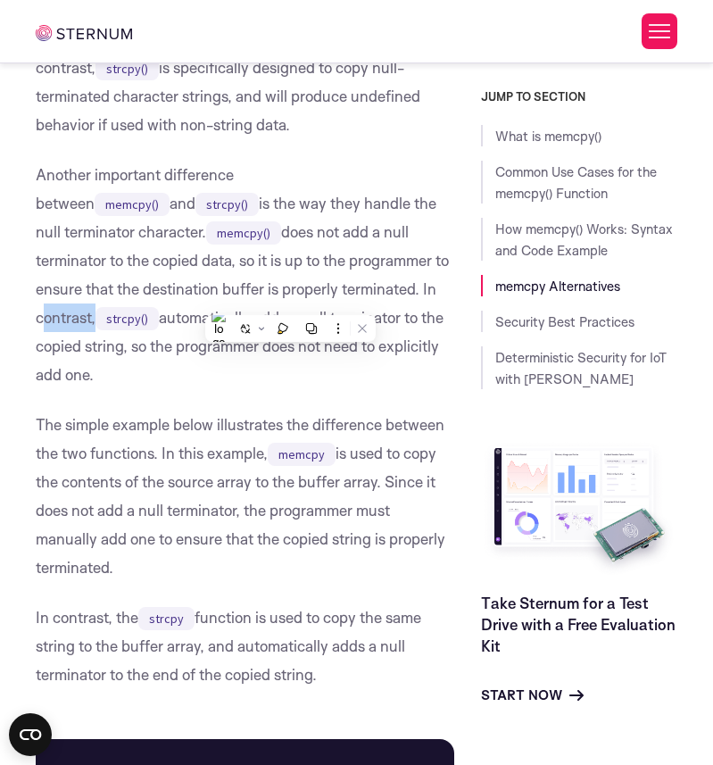
click at [277, 301] on p "Another important difference between memcpy() and strcpy() is the way they hand…" at bounding box center [245, 275] width 418 height 228
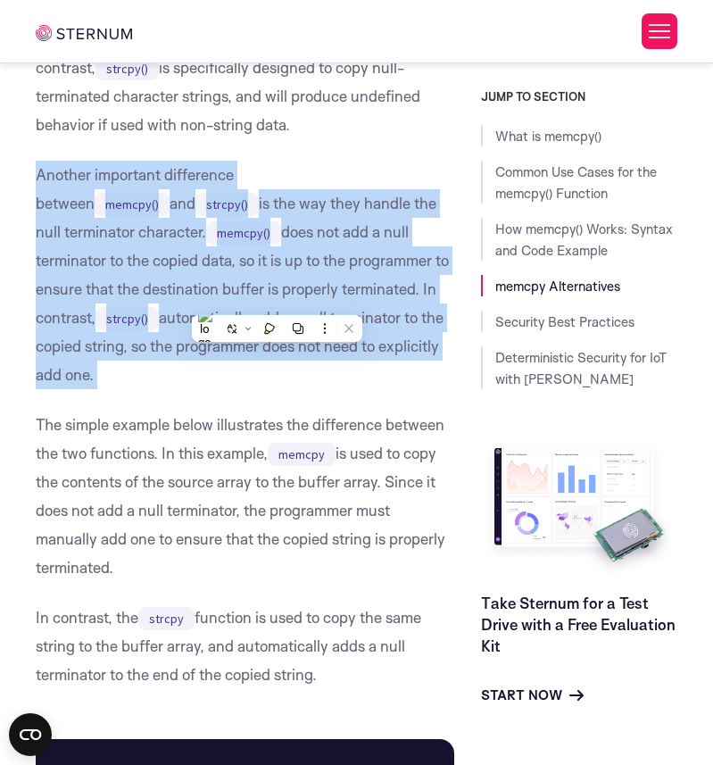
click at [277, 301] on p "Another important difference between memcpy() and strcpy() is the way they hand…" at bounding box center [245, 275] width 418 height 228
click at [284, 301] on p "Another important difference between memcpy() and strcpy() is the way they hand…" at bounding box center [245, 275] width 418 height 228
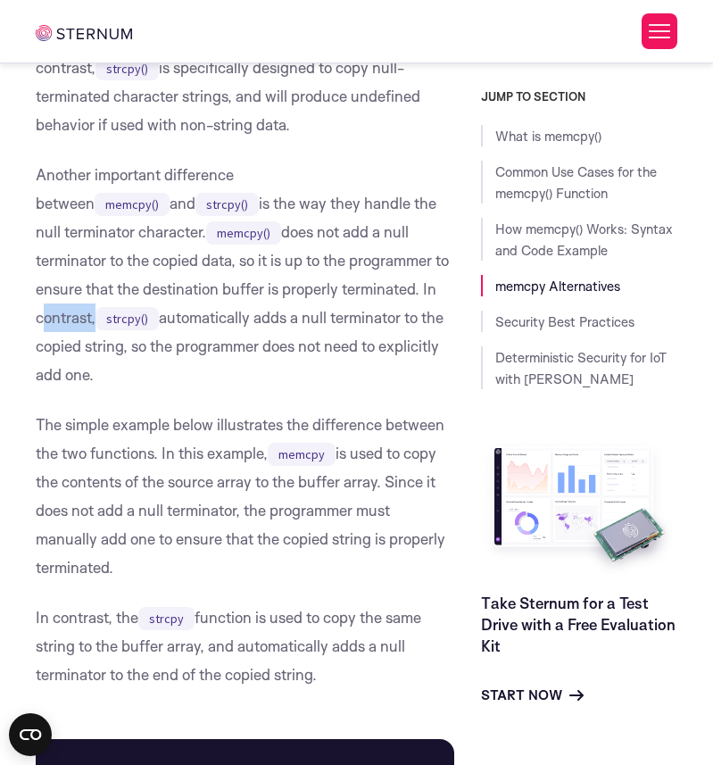
click at [284, 301] on p "Another important difference between memcpy() and strcpy() is the way they hand…" at bounding box center [245, 275] width 418 height 228
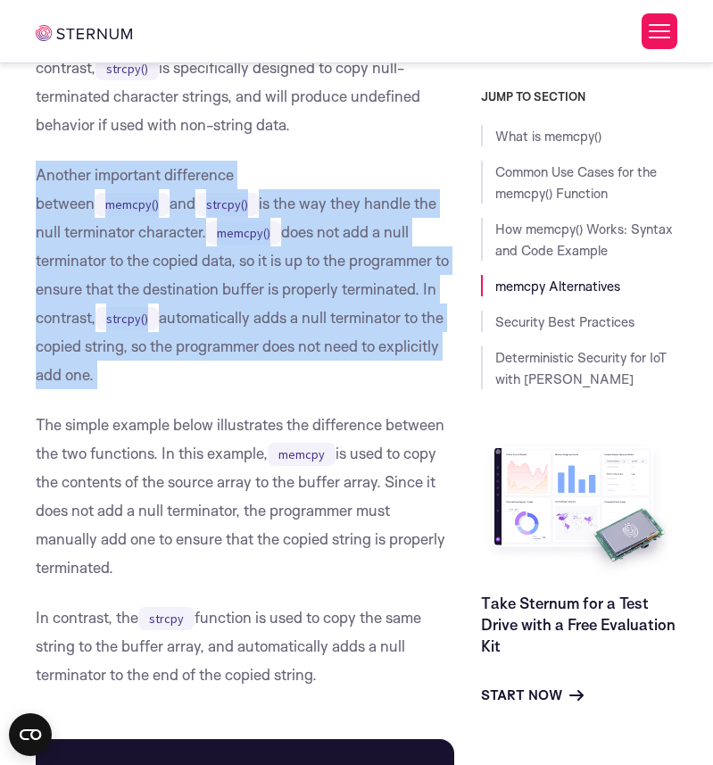
click at [284, 301] on p "Another important difference between memcpy() and strcpy() is the way they hand…" at bounding box center [245, 275] width 418 height 228
click at [289, 301] on p "Another important difference between memcpy() and strcpy() is the way they hand…" at bounding box center [245, 275] width 418 height 228
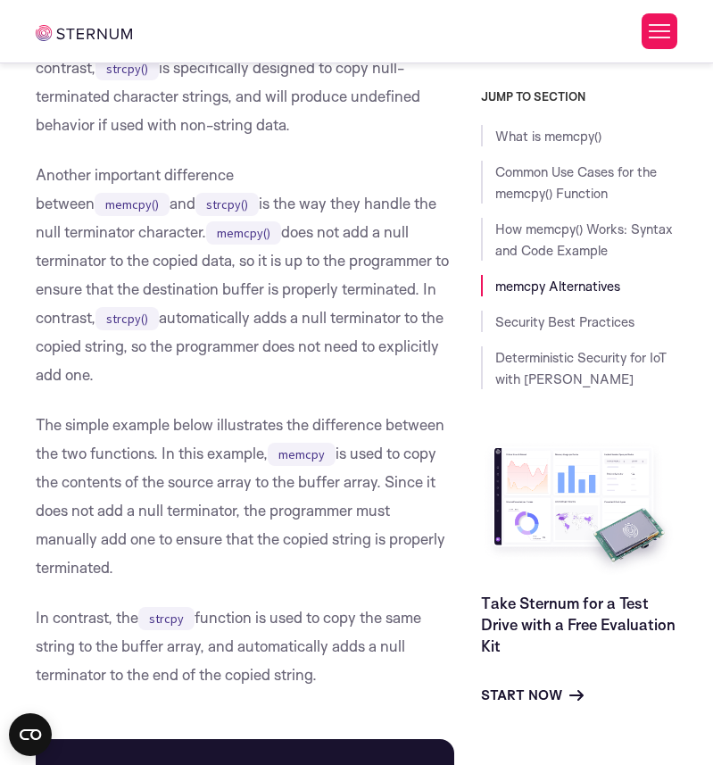
click at [292, 352] on p "Another important difference between memcpy() and strcpy() is the way they hand…" at bounding box center [245, 275] width 418 height 228
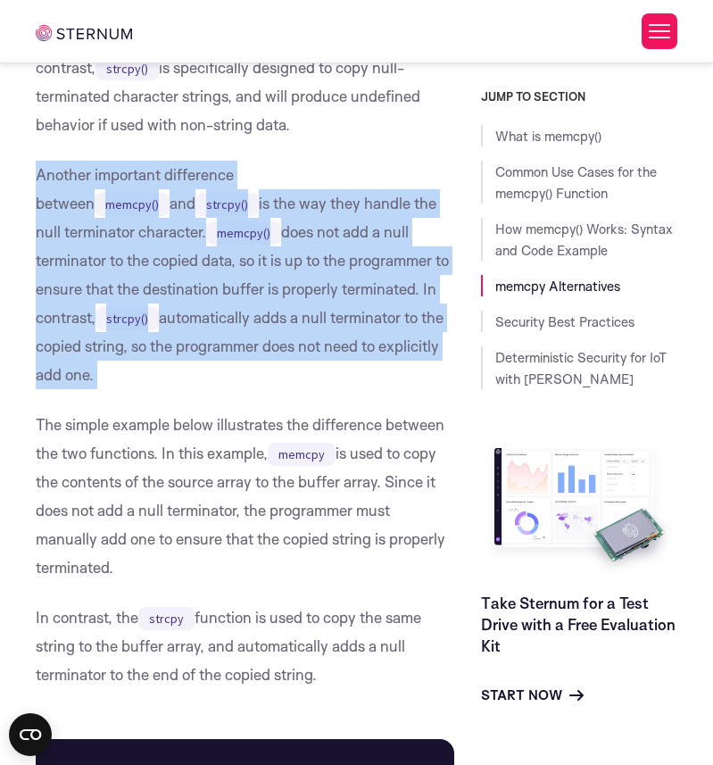
click at [292, 352] on p "Another important difference between memcpy() and strcpy() is the way they hand…" at bounding box center [245, 275] width 418 height 228
click at [303, 352] on p "Another important difference between memcpy() and strcpy() is the way they hand…" at bounding box center [245, 275] width 418 height 228
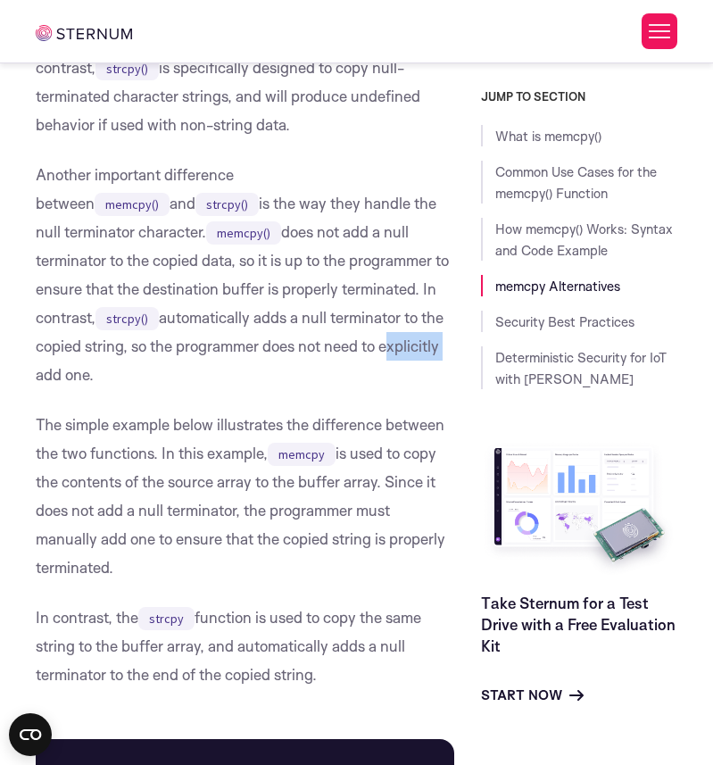
click at [303, 352] on p "Another important difference between memcpy() and strcpy() is the way they hand…" at bounding box center [245, 275] width 418 height 228
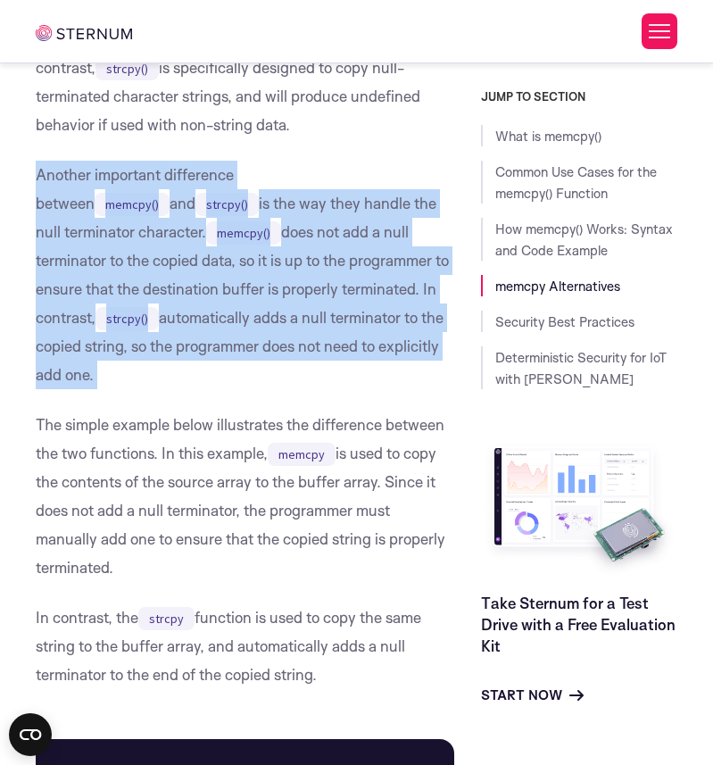
click at [303, 352] on p "Another important difference between memcpy() and strcpy() is the way they hand…" at bounding box center [245, 275] width 418 height 228
click at [314, 352] on p "Another important difference between memcpy() and strcpy() is the way they hand…" at bounding box center [245, 275] width 418 height 228
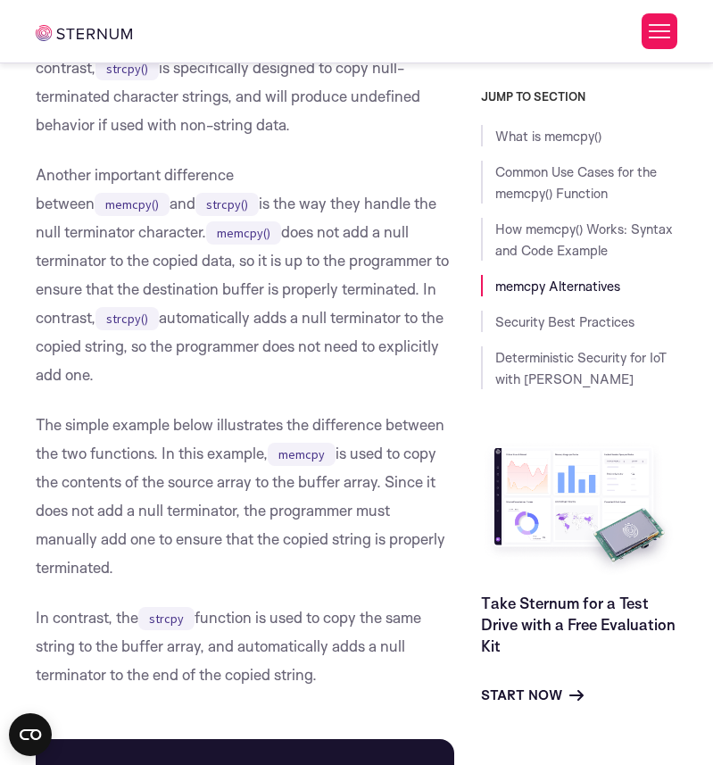
click at [274, 410] on p "The simple example below illustrates the difference between the two functions. …" at bounding box center [245, 495] width 418 height 171
click at [293, 410] on p "The simple example below illustrates the difference between the two functions. …" at bounding box center [245, 495] width 418 height 171
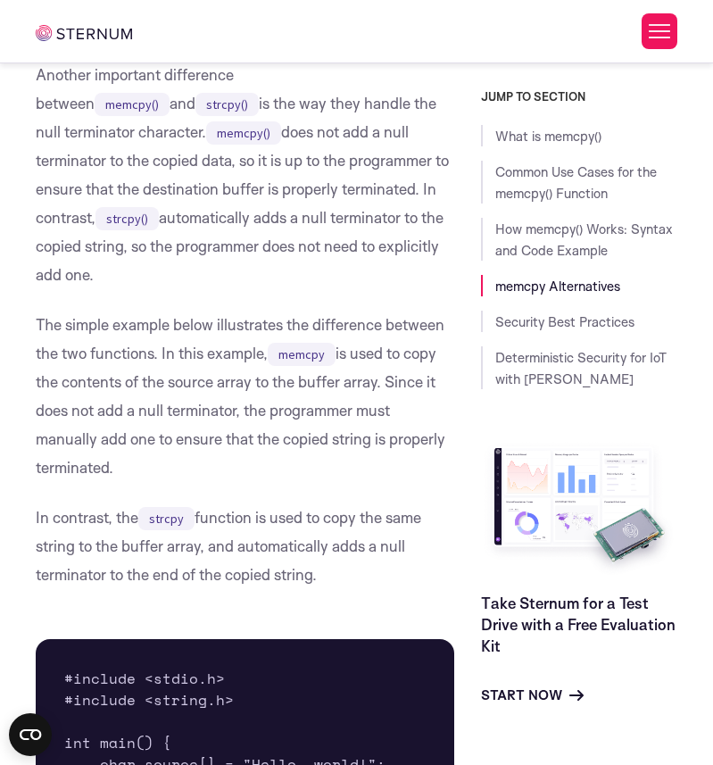
scroll to position [4828, 0]
